Goal: Ask a question: Seek information or help from site administrators or community

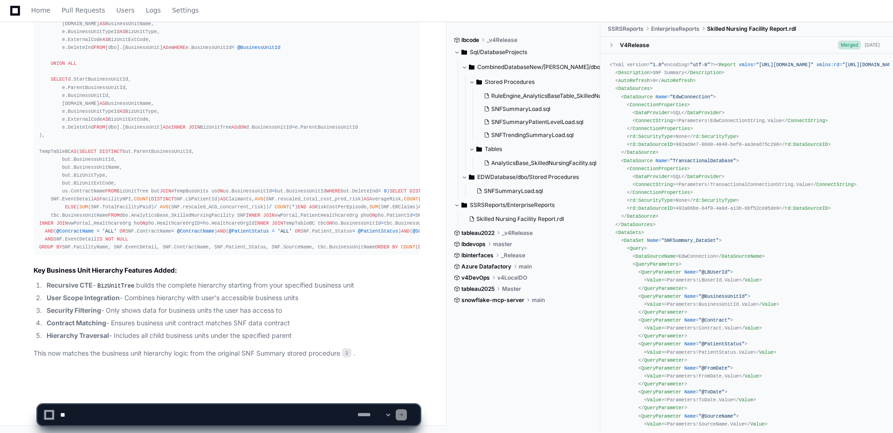
scroll to position [792, 0]
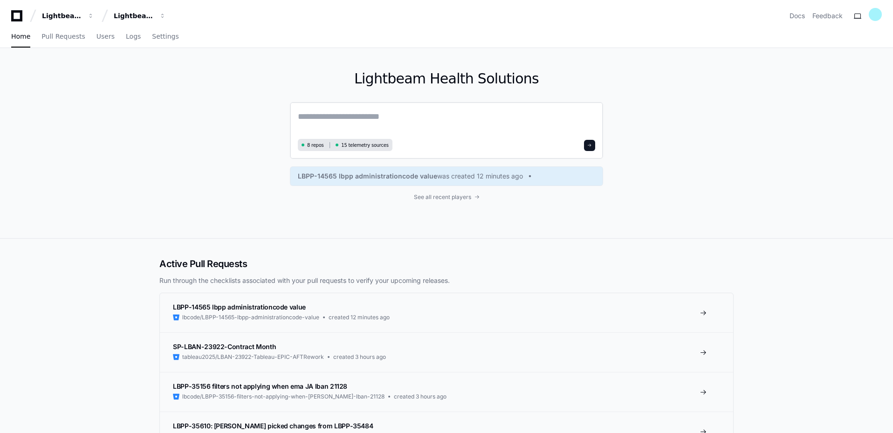
click at [356, 120] on textarea at bounding box center [446, 123] width 297 height 26
paste textarea "**********"
type textarea "**********"
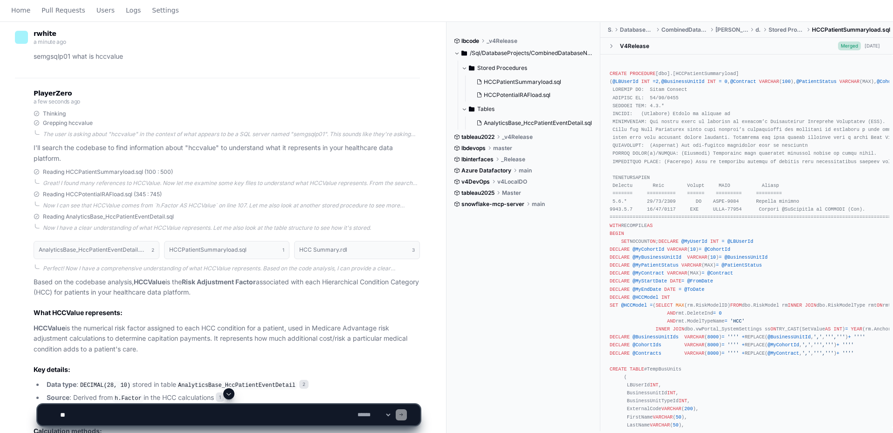
scroll to position [373, 0]
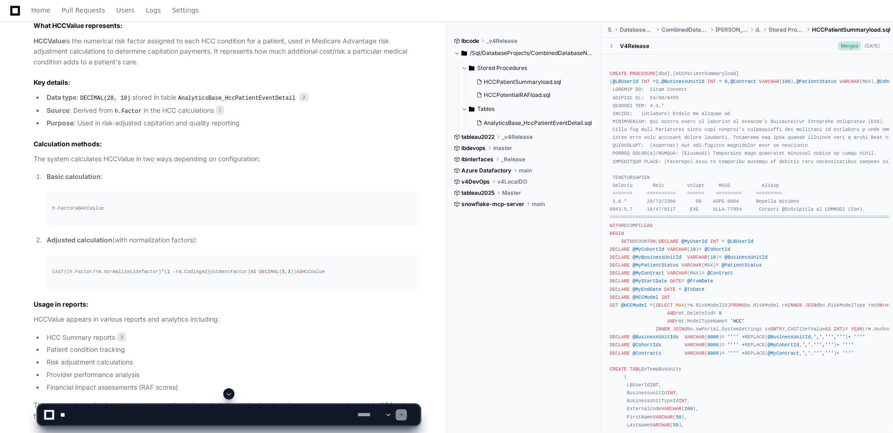
click at [102, 412] on textarea at bounding box center [206, 414] width 297 height 20
type textarea "*"
click at [489, 336] on div "lbcode _v4Release /Sql/DatabaseProjects/CombinedDatabaseNew/edw/dbo Stored Proc…" at bounding box center [527, 226] width 146 height 409
click at [222, 415] on textarea at bounding box center [206, 414] width 297 height 20
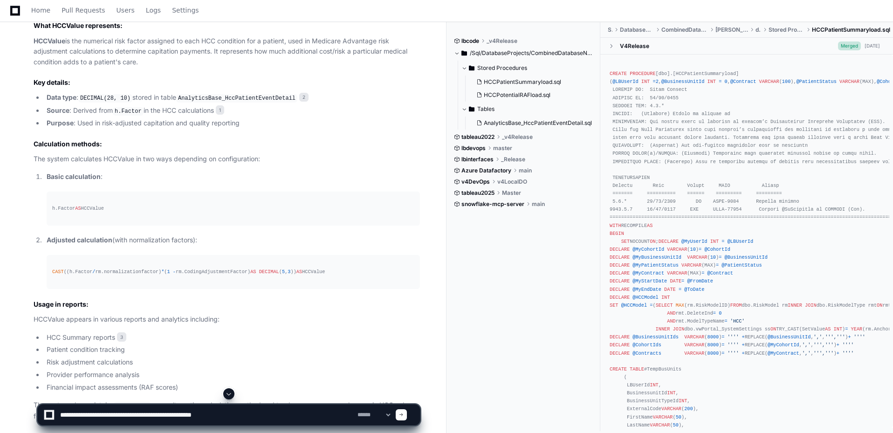
type textarea "**********"
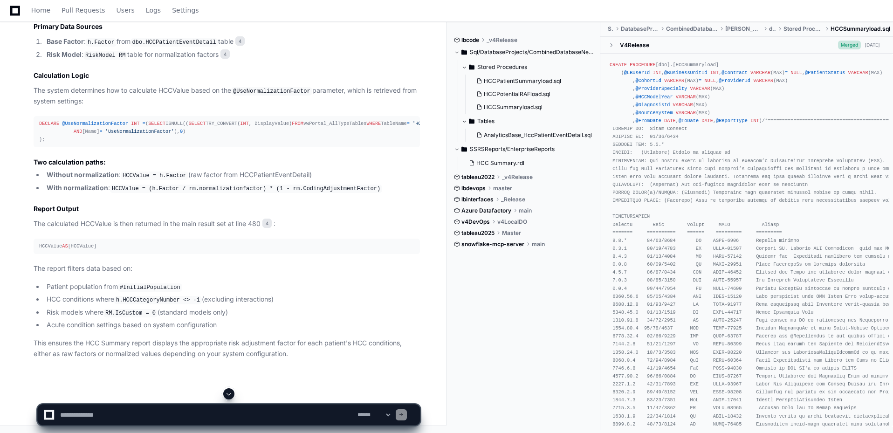
scroll to position [1311, 0]
click at [83, 414] on textarea at bounding box center [206, 414] width 297 height 20
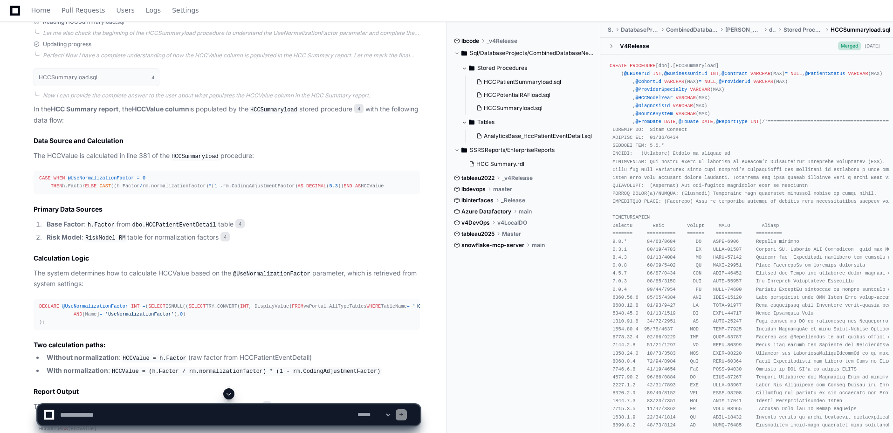
scroll to position [984, 0]
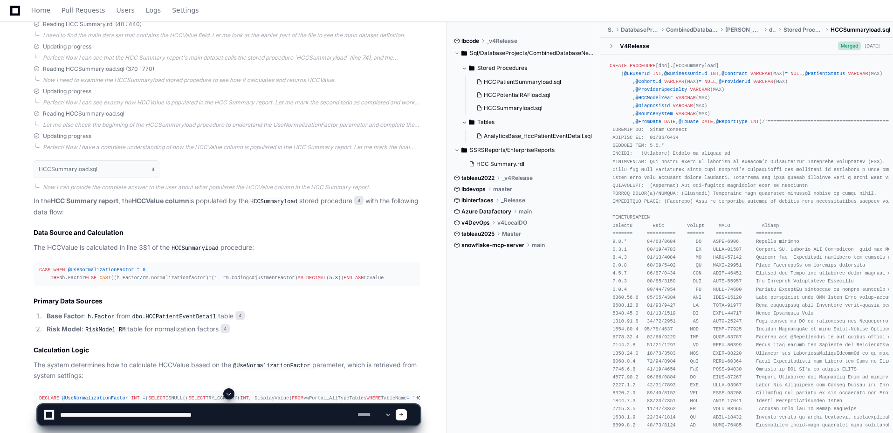
click at [289, 419] on textarea at bounding box center [206, 414] width 297 height 20
paste textarea "******"
click at [267, 416] on textarea at bounding box center [206, 414] width 297 height 20
click at [317, 417] on textarea at bounding box center [206, 414] width 297 height 20
type textarea "**********"
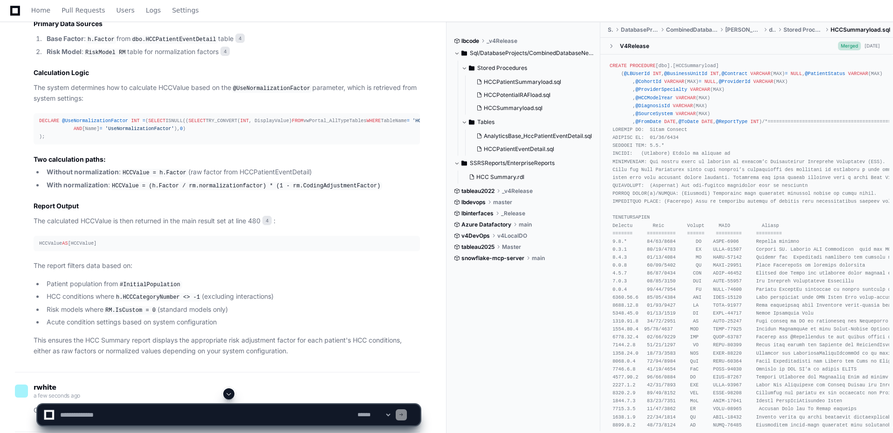
scroll to position [1264, 0]
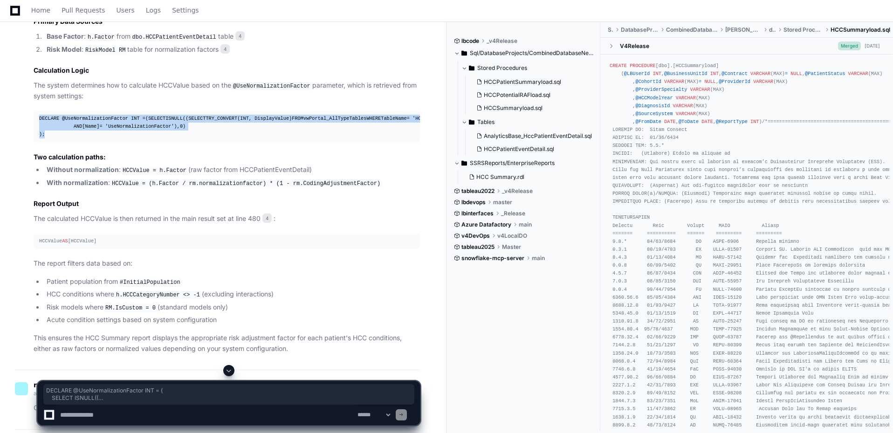
drag, startPoint x: 55, startPoint y: 182, endPoint x: 35, endPoint y: 133, distance: 52.6
click at [34, 133] on pre "DECLARE @UseNormalizationFactor INT = ( SELECT ISNULL(( SELECT TRY_CONVERT( INT…" at bounding box center [227, 126] width 386 height 31
copy div "DECLARE @UseNormalizationFactor INT = ( SELECT ISNULL(( SELECT TRY_CONVERT( INT…"
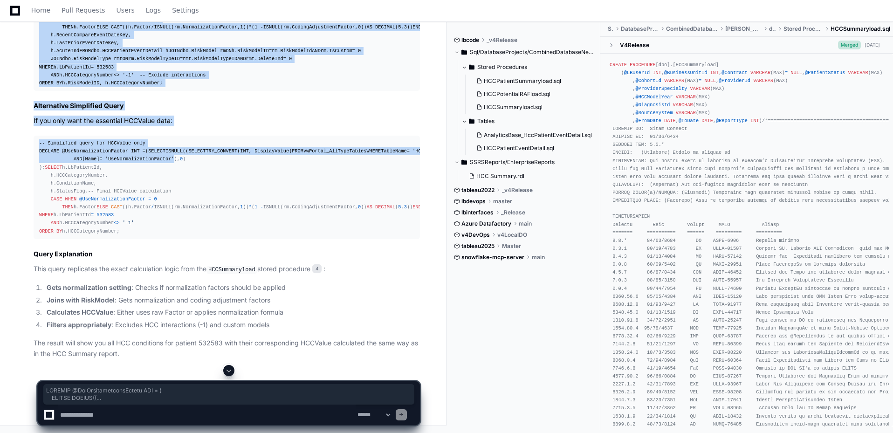
scroll to position [2009, 0]
drag, startPoint x: 38, startPoint y: 135, endPoint x: 181, endPoint y: 185, distance: 151.3
click at [181, 91] on pre "-- Query to get HCCValue for Patient ID 532583 DECLARE @UseNormalizationFactor …" at bounding box center [227, 3] width 386 height 175
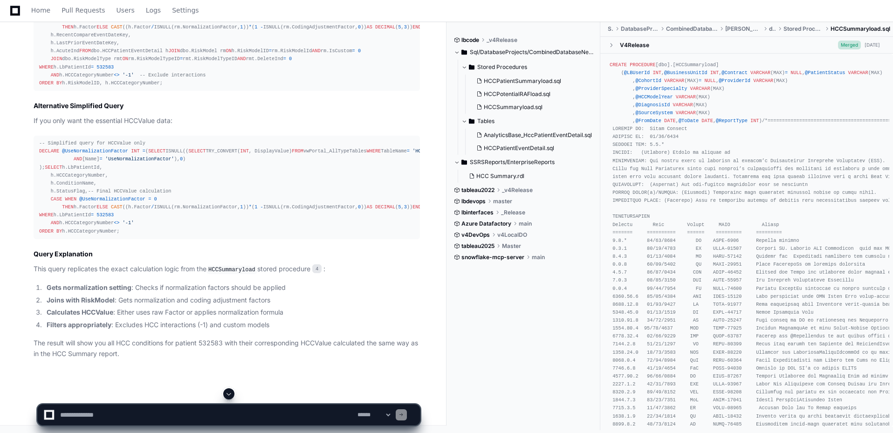
click at [36, 136] on pre "-- Simplified query for HCCValue only DECLARE @UseNormalizationFactor INT = ( S…" at bounding box center [227, 187] width 386 height 103
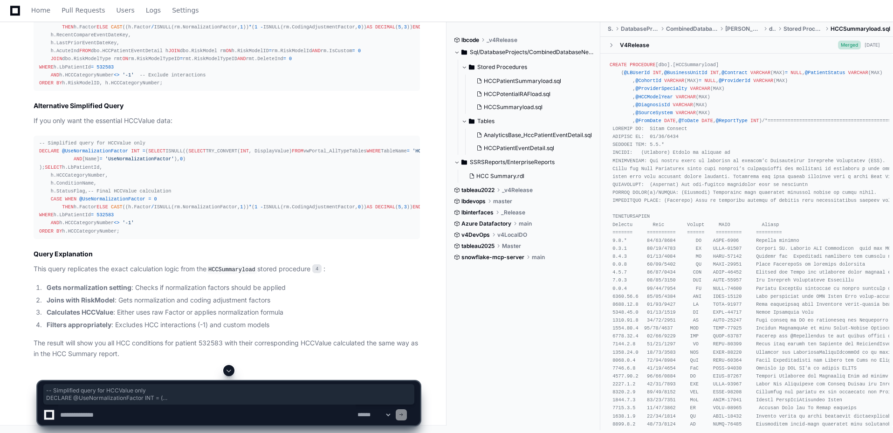
drag, startPoint x: 36, startPoint y: 103, endPoint x: 170, endPoint y: 252, distance: 200.3
click at [217, 239] on pre "-- Simplified query for HCCValue only DECLARE @UseNormalizationFactor INT = ( S…" at bounding box center [227, 187] width 386 height 103
copy div "-- Simplified query for HCCValue only DECLARE @UseNormalizationFactor INT = ( S…"
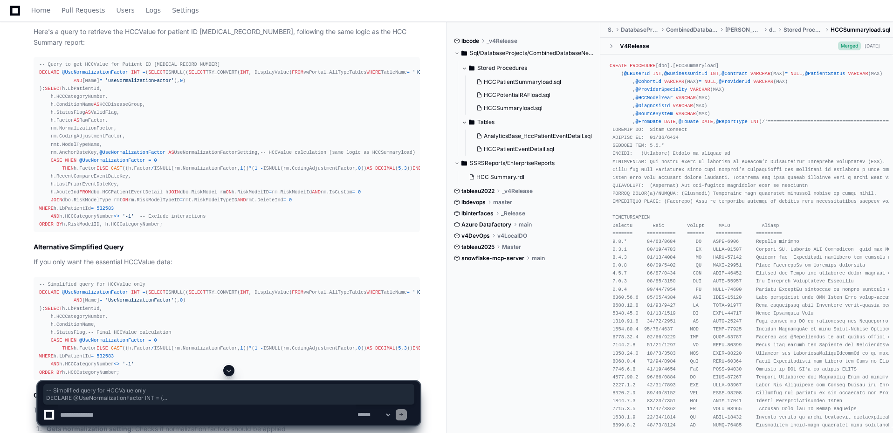
scroll to position [1746, 0]
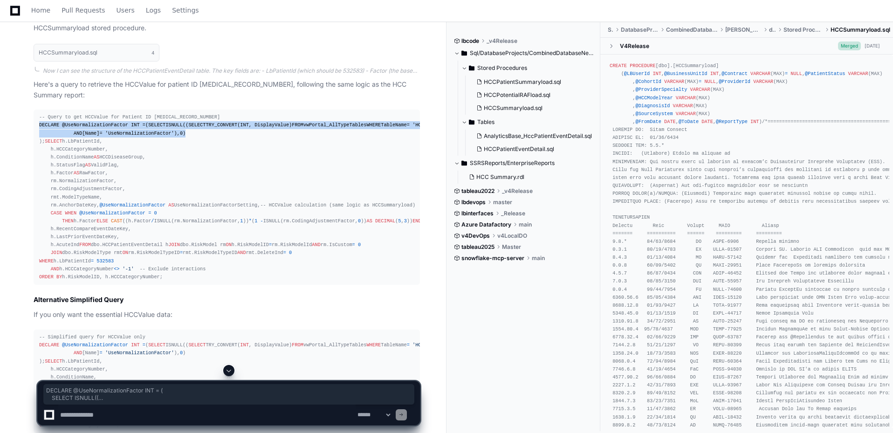
drag, startPoint x: 51, startPoint y: 197, endPoint x: 12, endPoint y: 169, distance: 48.7
copy div "DECLARE @UseNormalizationFactor INT = ( SELECT ISNULL(( SELECT TRY_CONVERT( INT…"
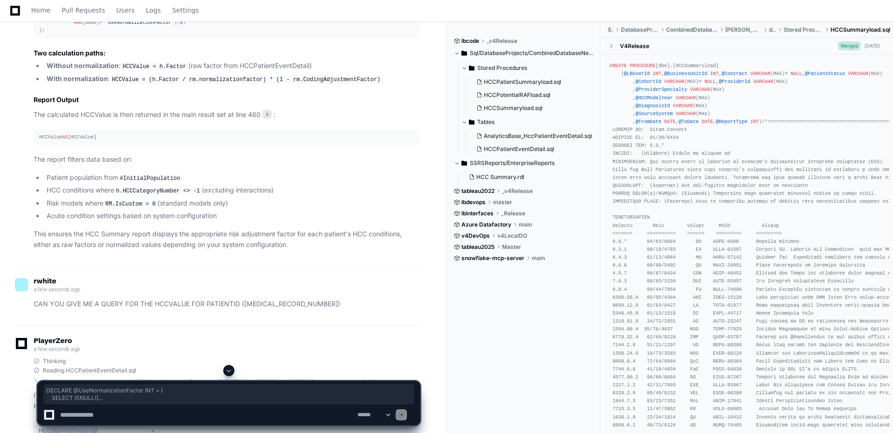
scroll to position [1420, 0]
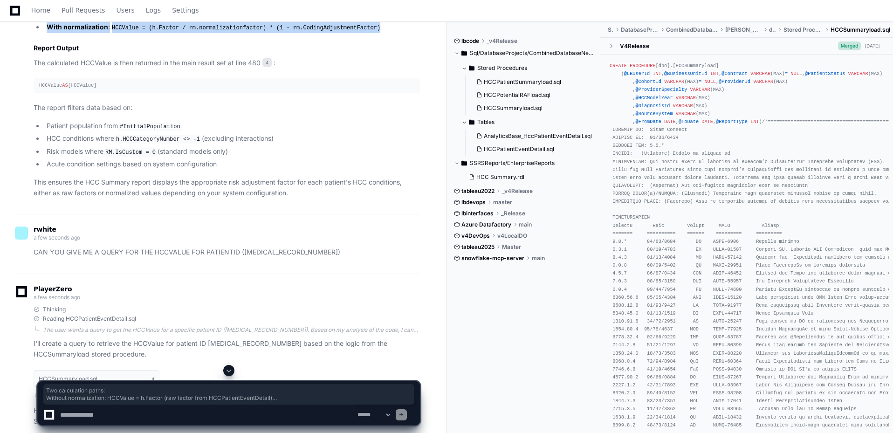
drag, startPoint x: 361, startPoint y: 84, endPoint x: 26, endPoint y: 59, distance: 335.5
copy article "Two calculation paths: Without normalization : HCCValue = h.Factor (raw factor …"
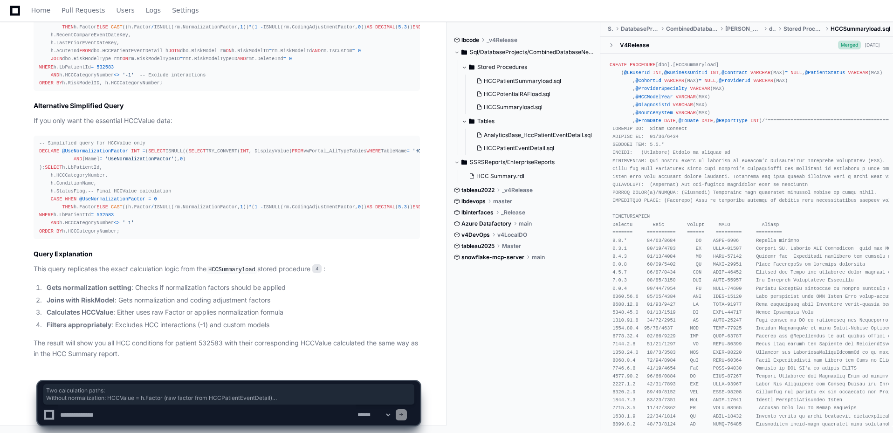
scroll to position [2212, 0]
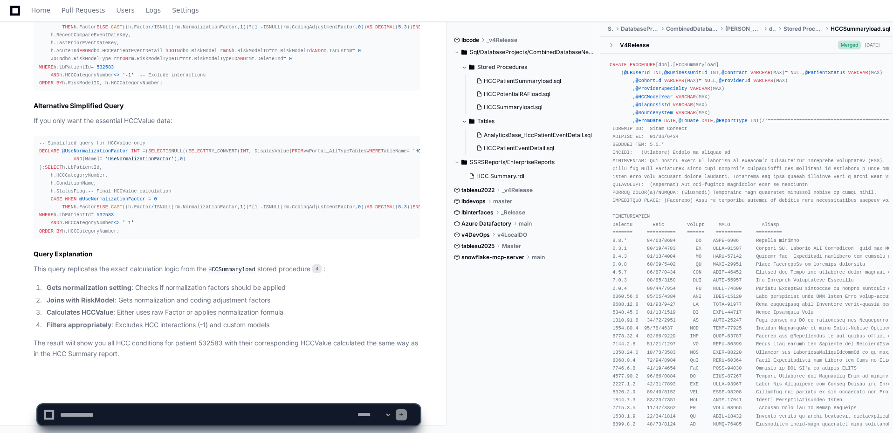
click at [96, 409] on textarea at bounding box center [206, 414] width 297 height 20
type textarea "*"
type textarea "**********"
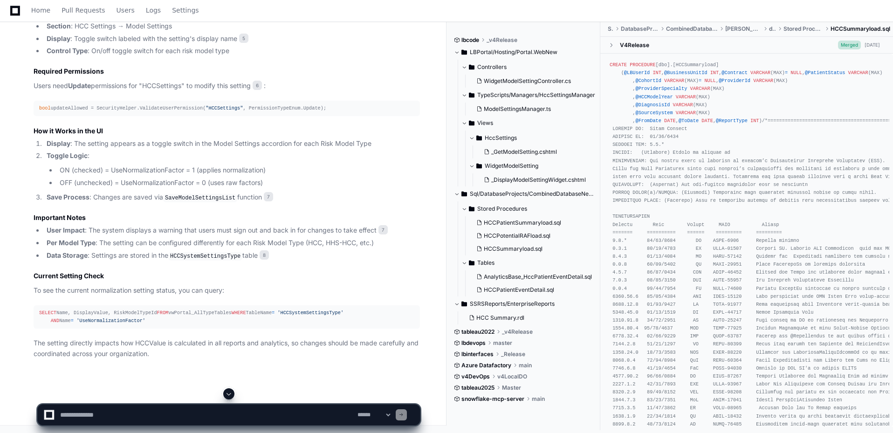
scroll to position [3087, 0]
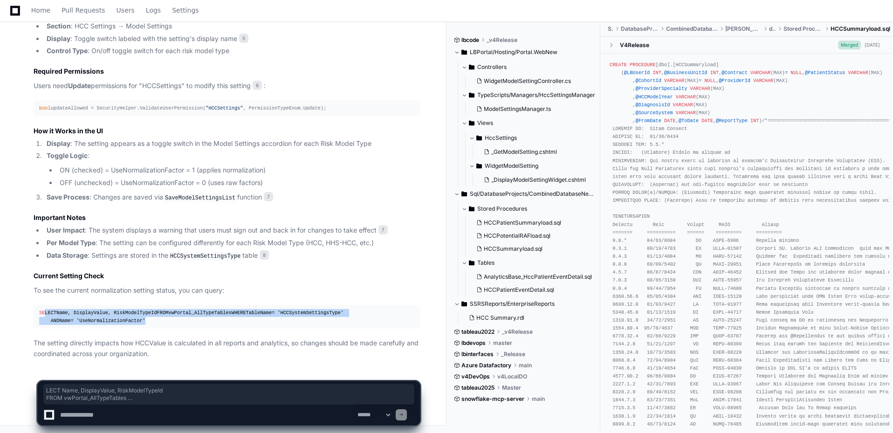
drag, startPoint x: 157, startPoint y: 316, endPoint x: 61, endPoint y: 291, distance: 99.2
click at [46, 305] on pre "SELECT Name, DisplayValue, RiskModelTypeId FROM vwPortal_AllTypeTables WHERE Ta…" at bounding box center [227, 316] width 386 height 23
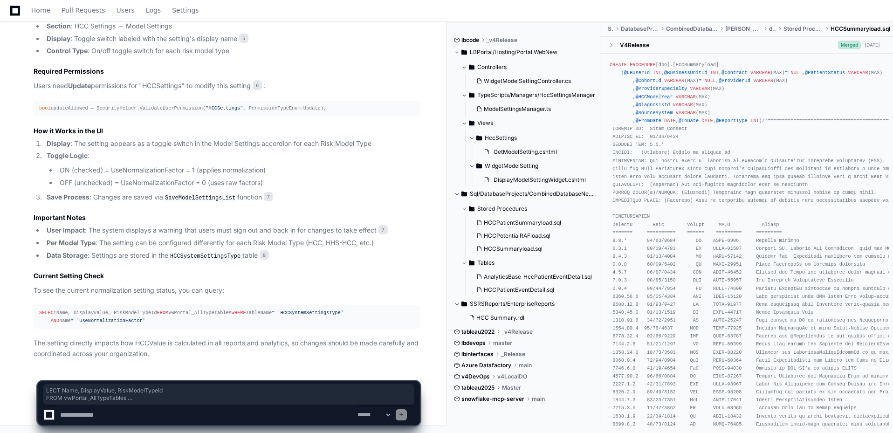
click at [138, 414] on textarea at bounding box center [206, 414] width 297 height 20
type textarea "**********"
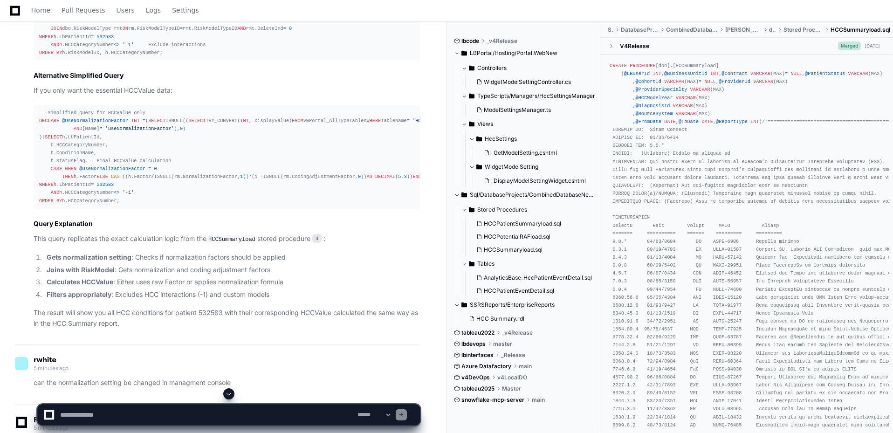
scroll to position [1875, 0]
